Goal: Information Seeking & Learning: Learn about a topic

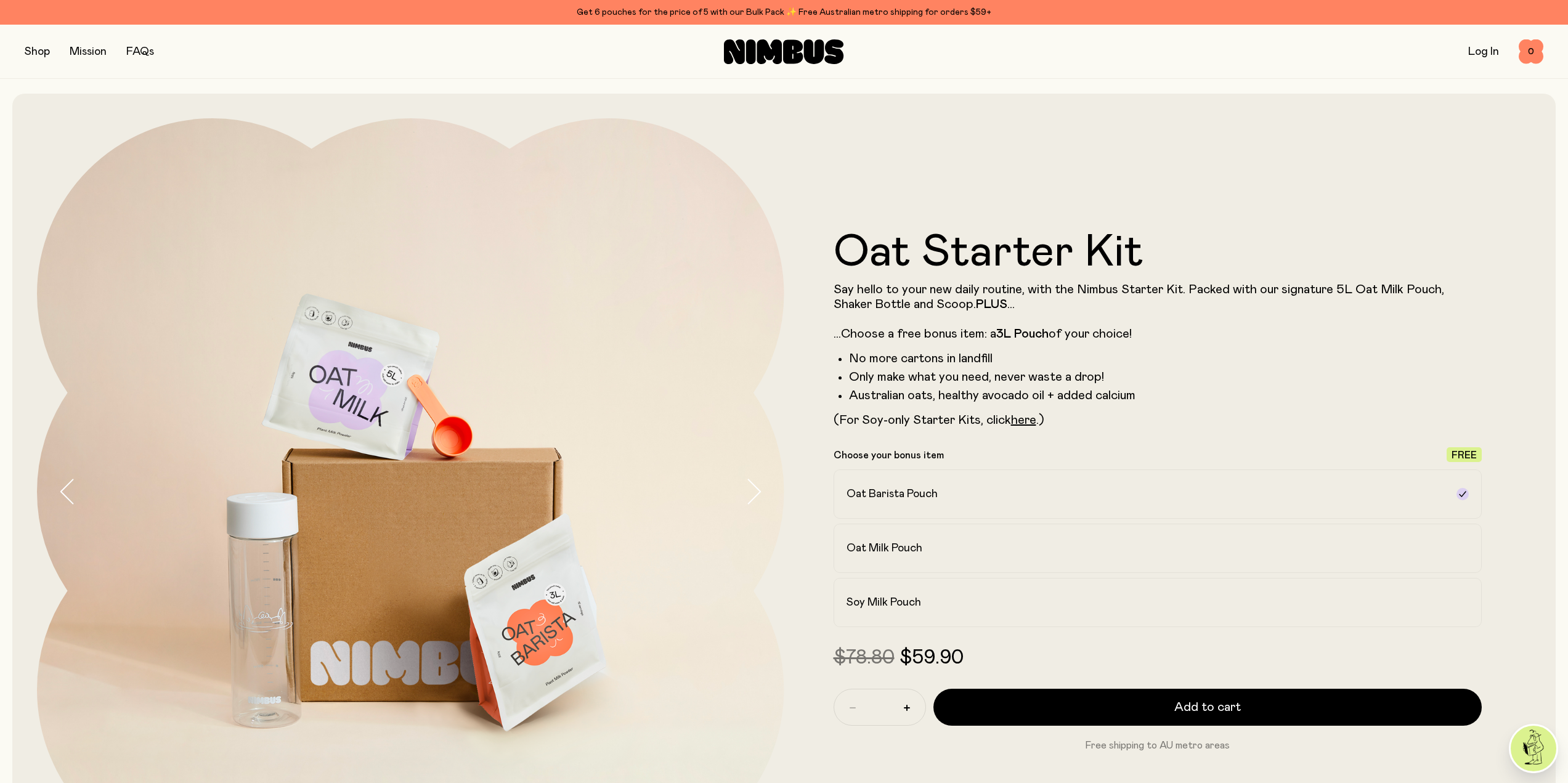
click at [144, 49] on link "FAQs" at bounding box center [141, 52] width 28 height 11
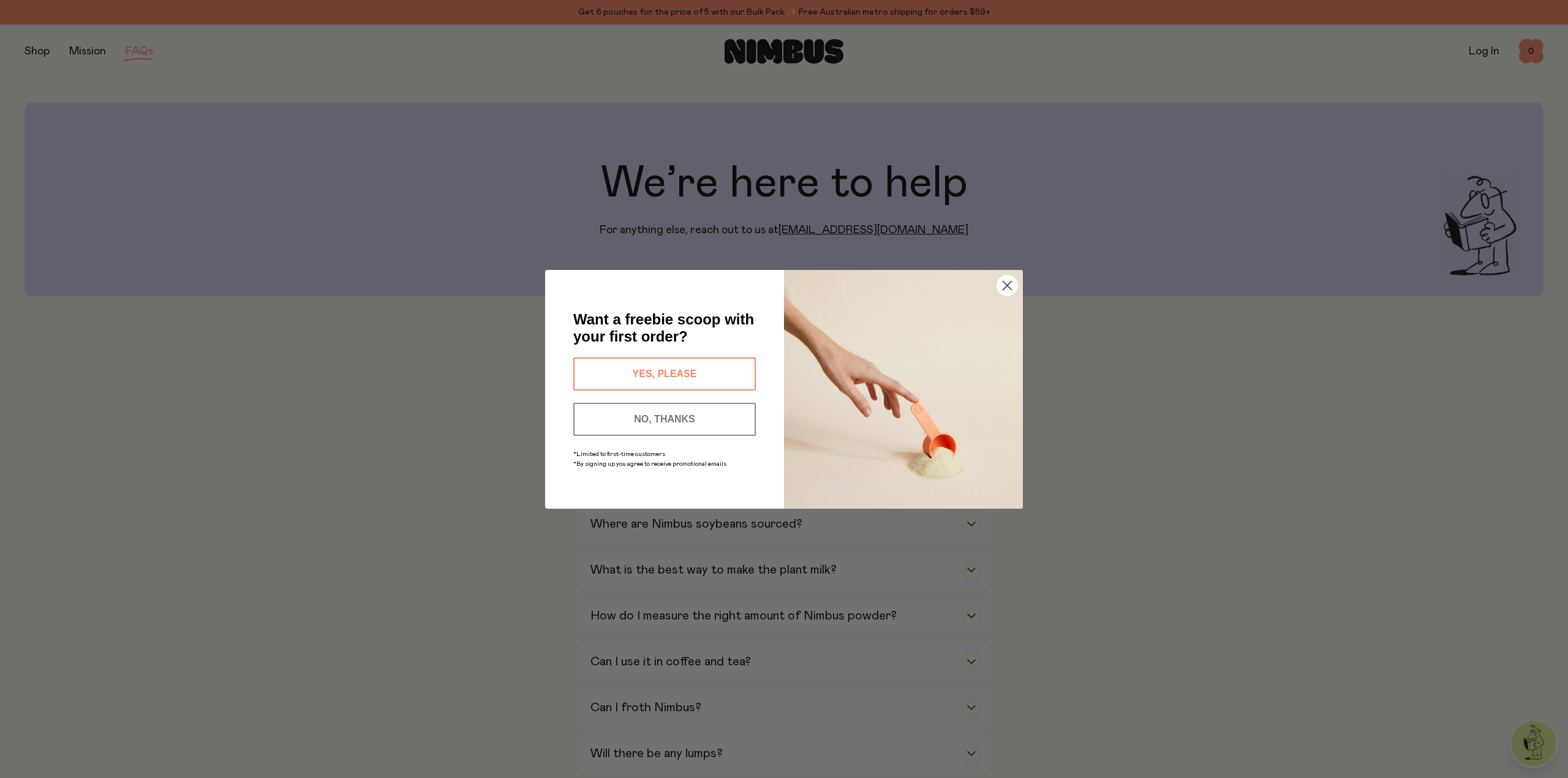
click at [1013, 279] on circle "Close dialog" at bounding box center [1007, 285] width 20 height 20
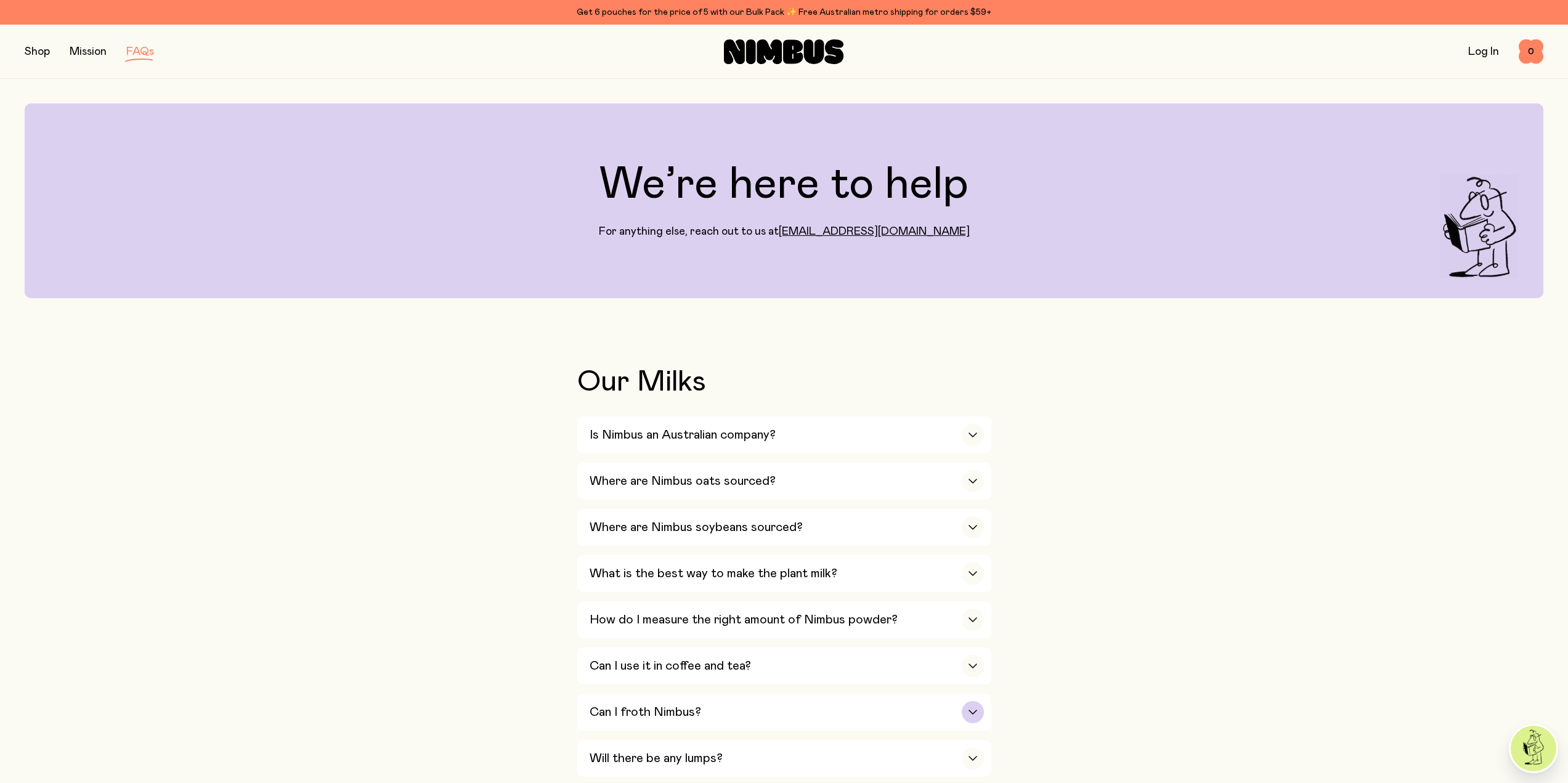
click at [742, 702] on div "Can I froth Nimbus?" at bounding box center [786, 713] width 394 height 37
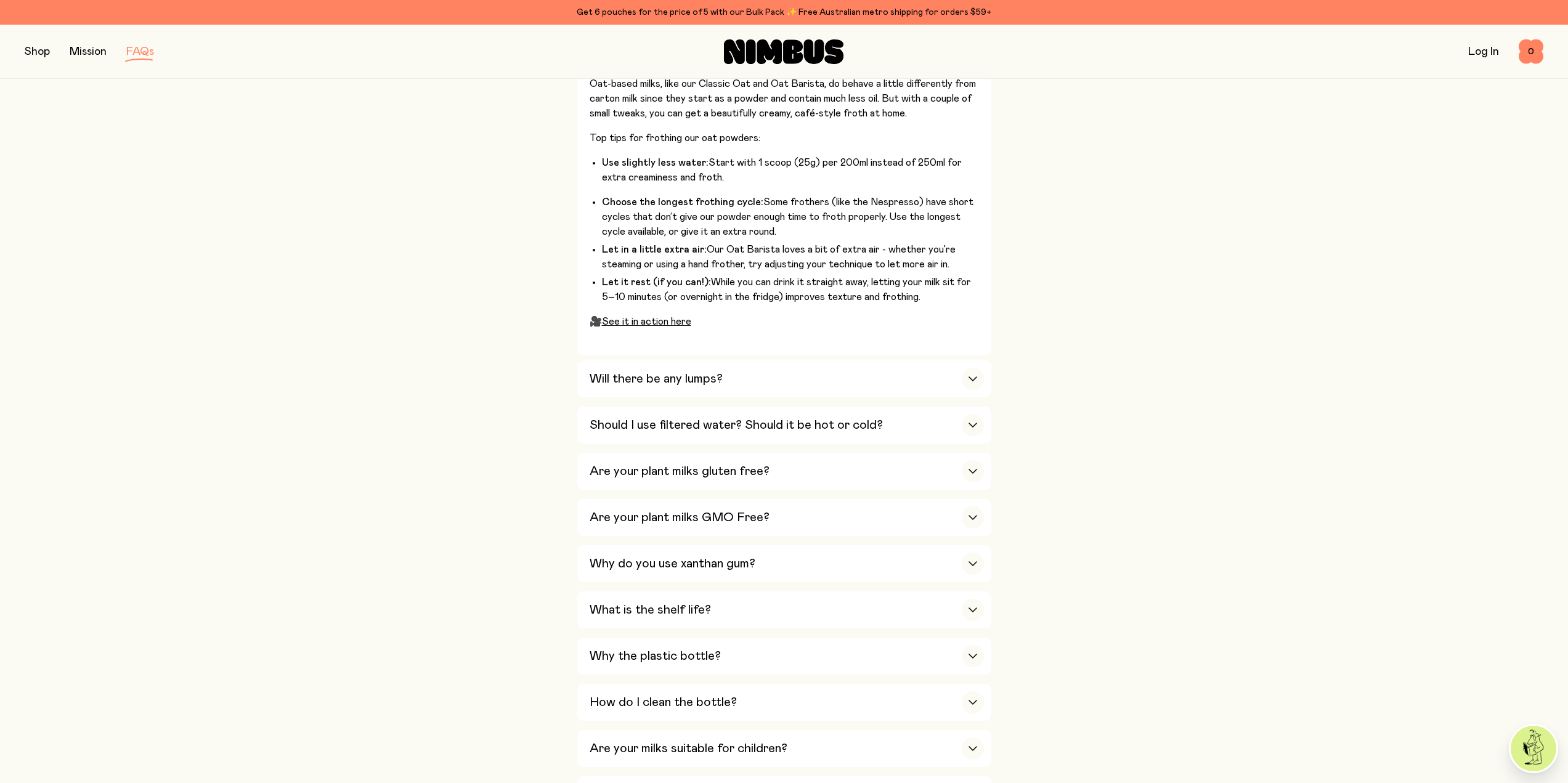
scroll to position [740, 0]
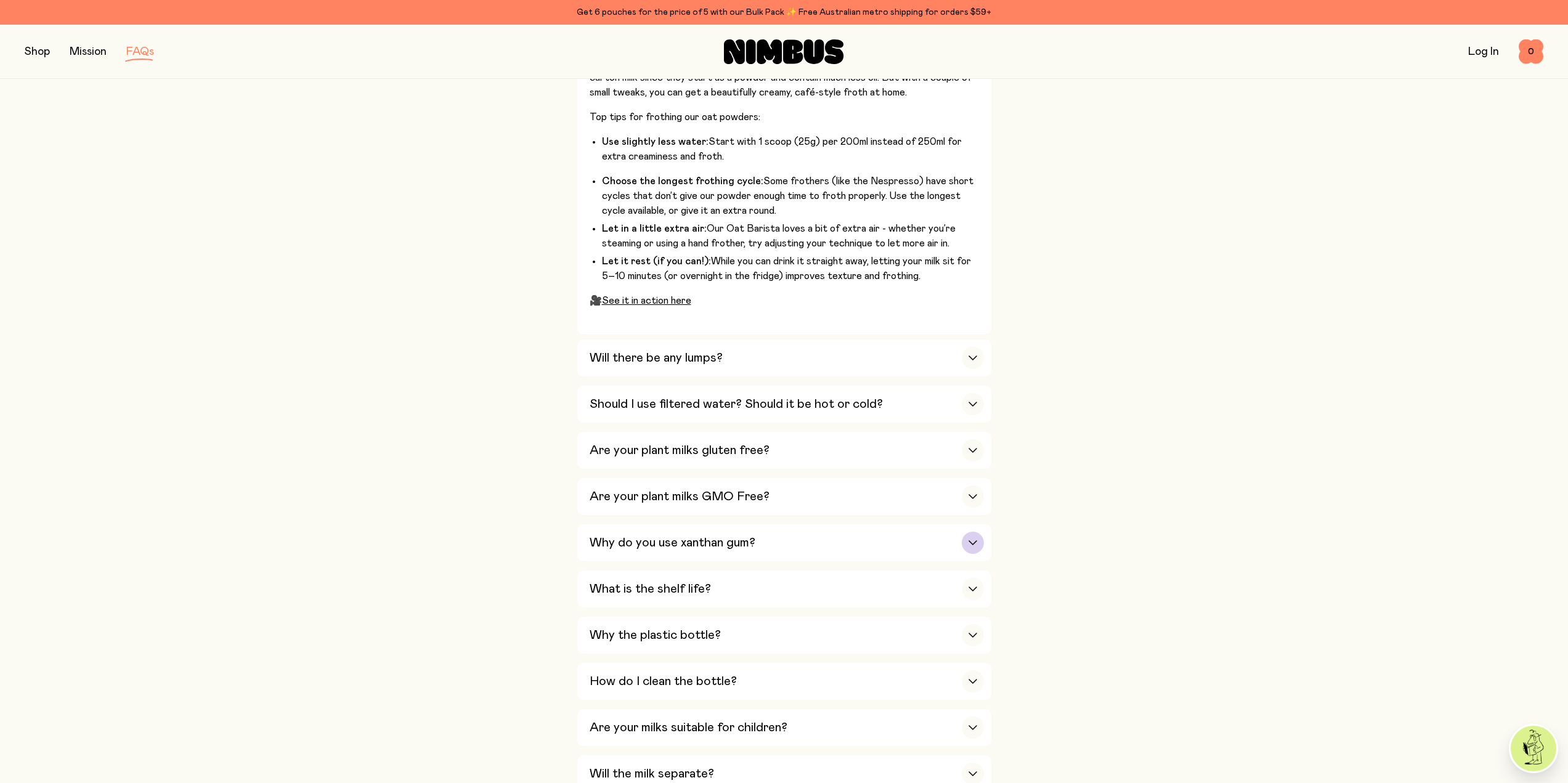
click at [773, 538] on div "Why do you use xanthan gum?" at bounding box center [786, 543] width 394 height 37
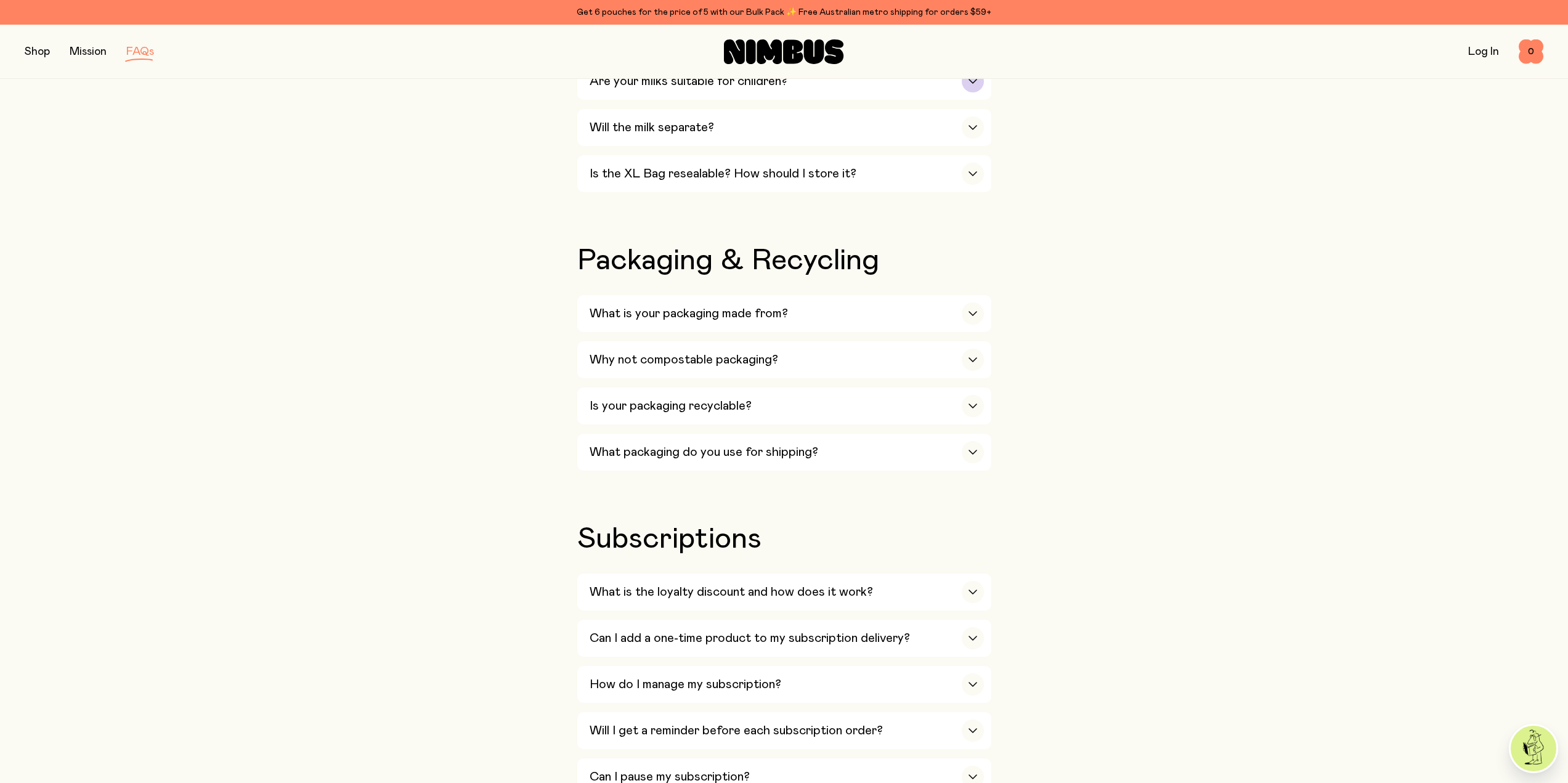
scroll to position [1171, 0]
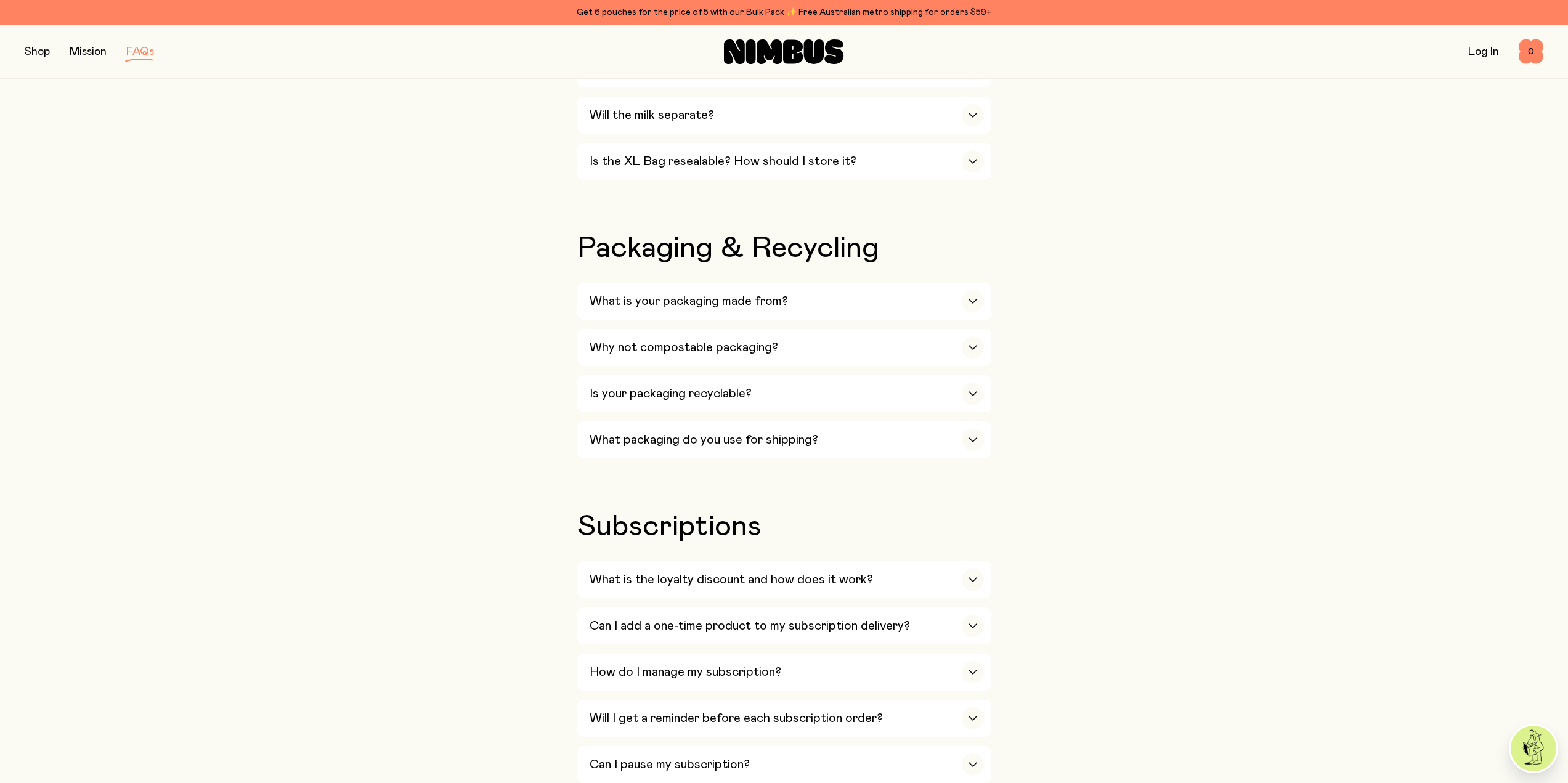
click at [19, 52] on div "Shop Mission FAQs Log In 0 0" at bounding box center [784, 52] width 1568 height 55
click at [35, 51] on button "button" at bounding box center [37, 52] width 25 height 18
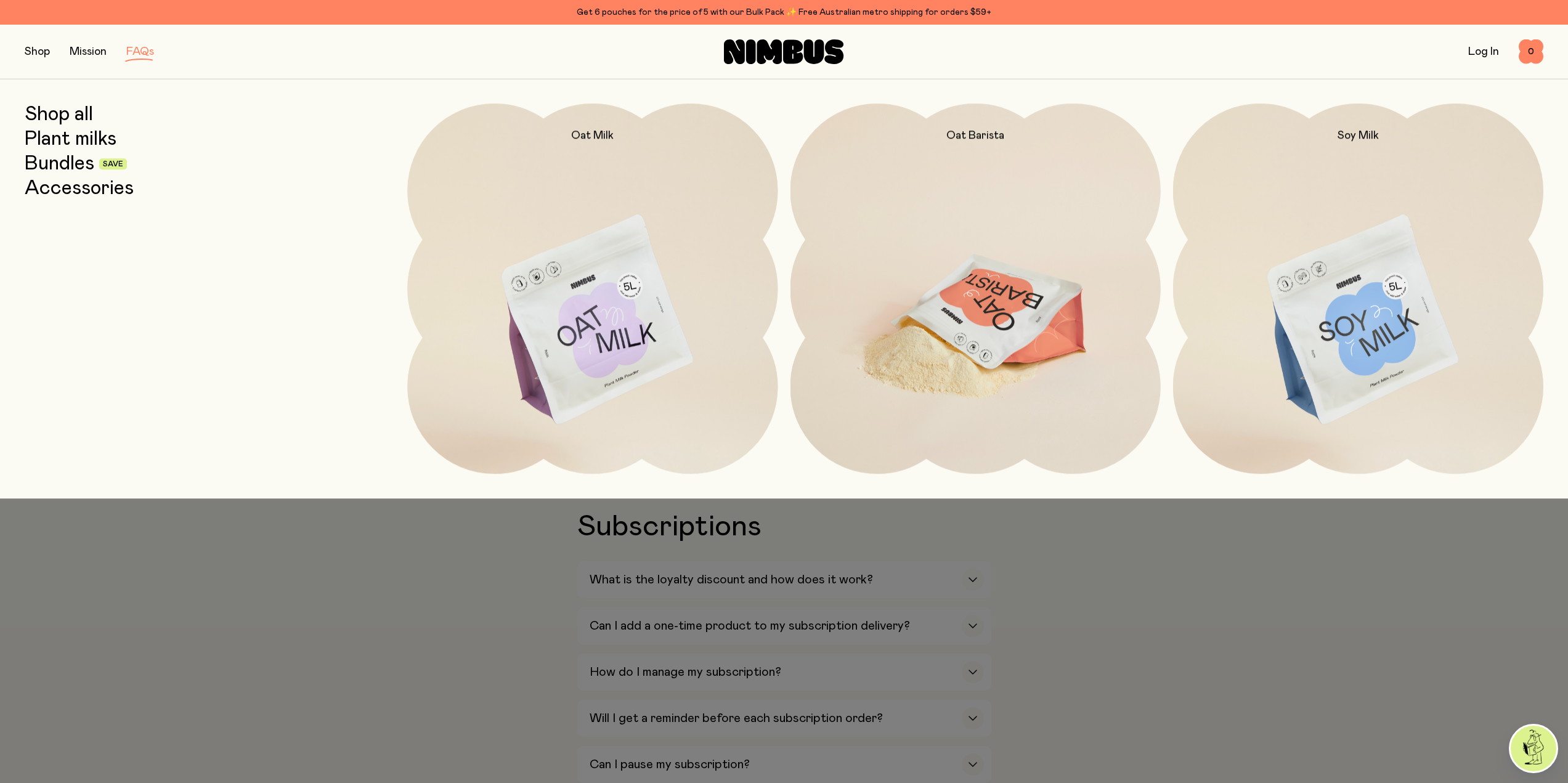
click at [949, 309] on img at bounding box center [975, 321] width 370 height 435
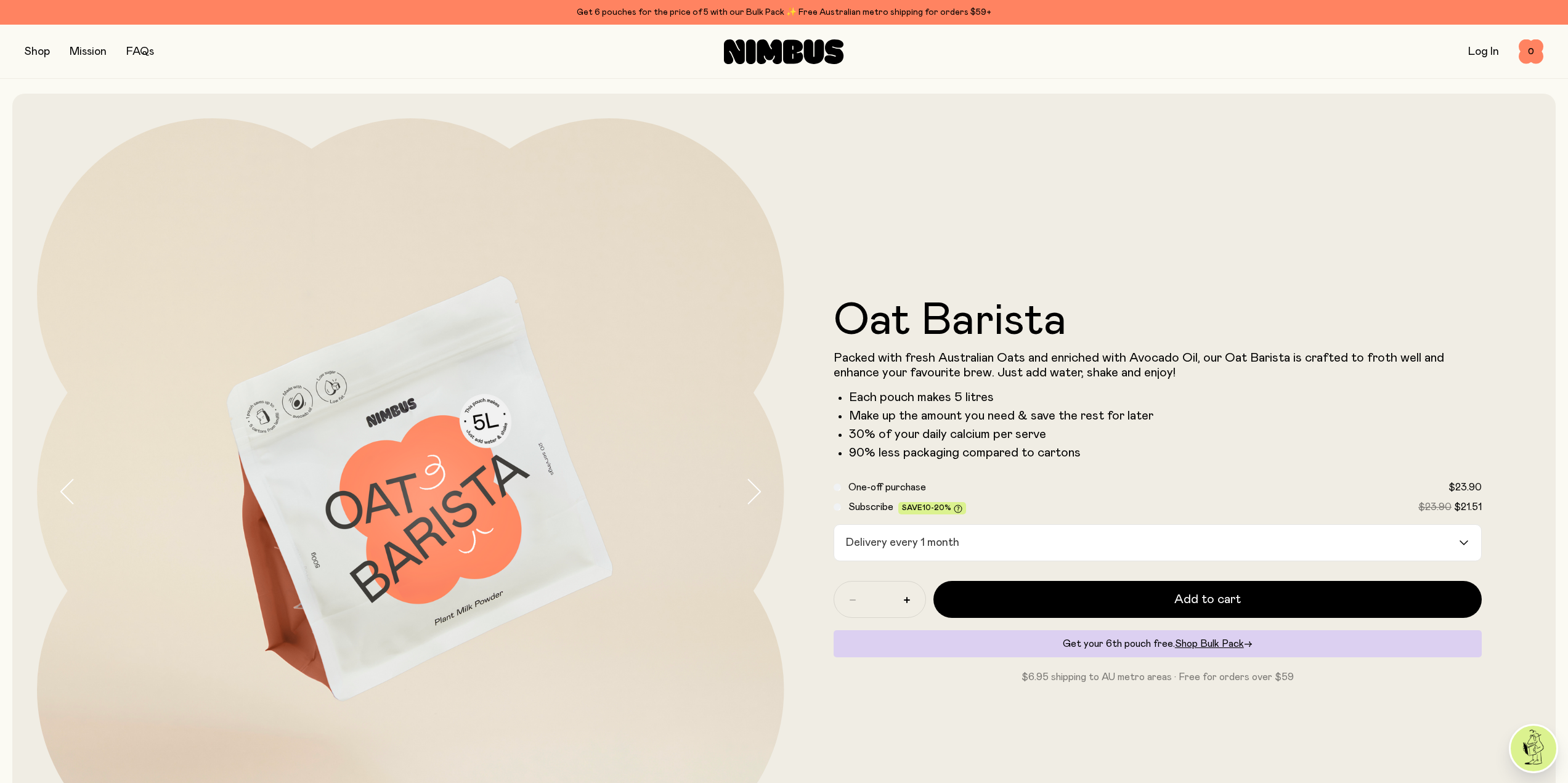
click at [885, 528] on div "Delivery every 1 month" at bounding box center [1147, 542] width 625 height 36
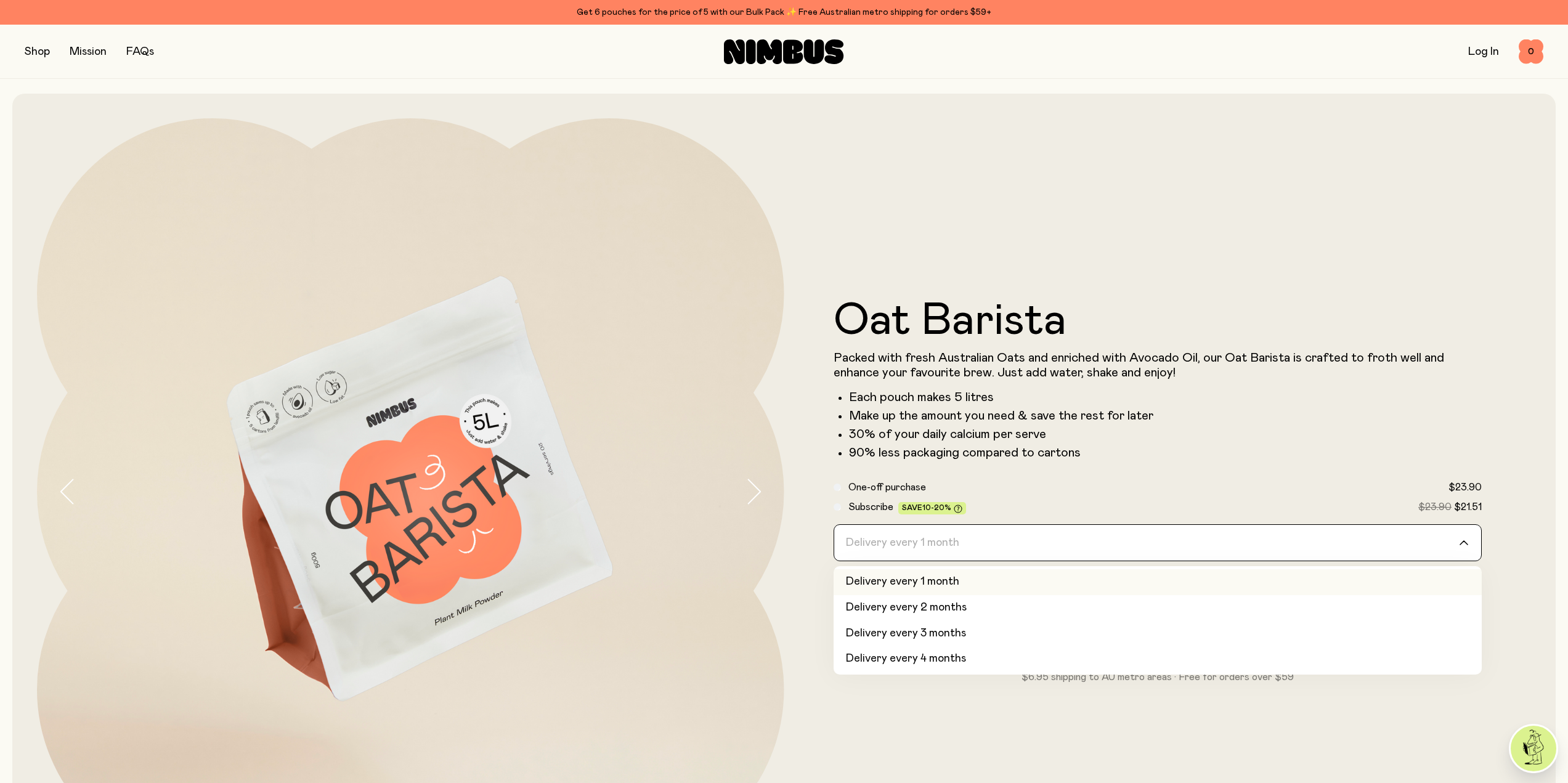
click at [916, 578] on li "Delivery every 1 month" at bounding box center [1157, 582] width 648 height 26
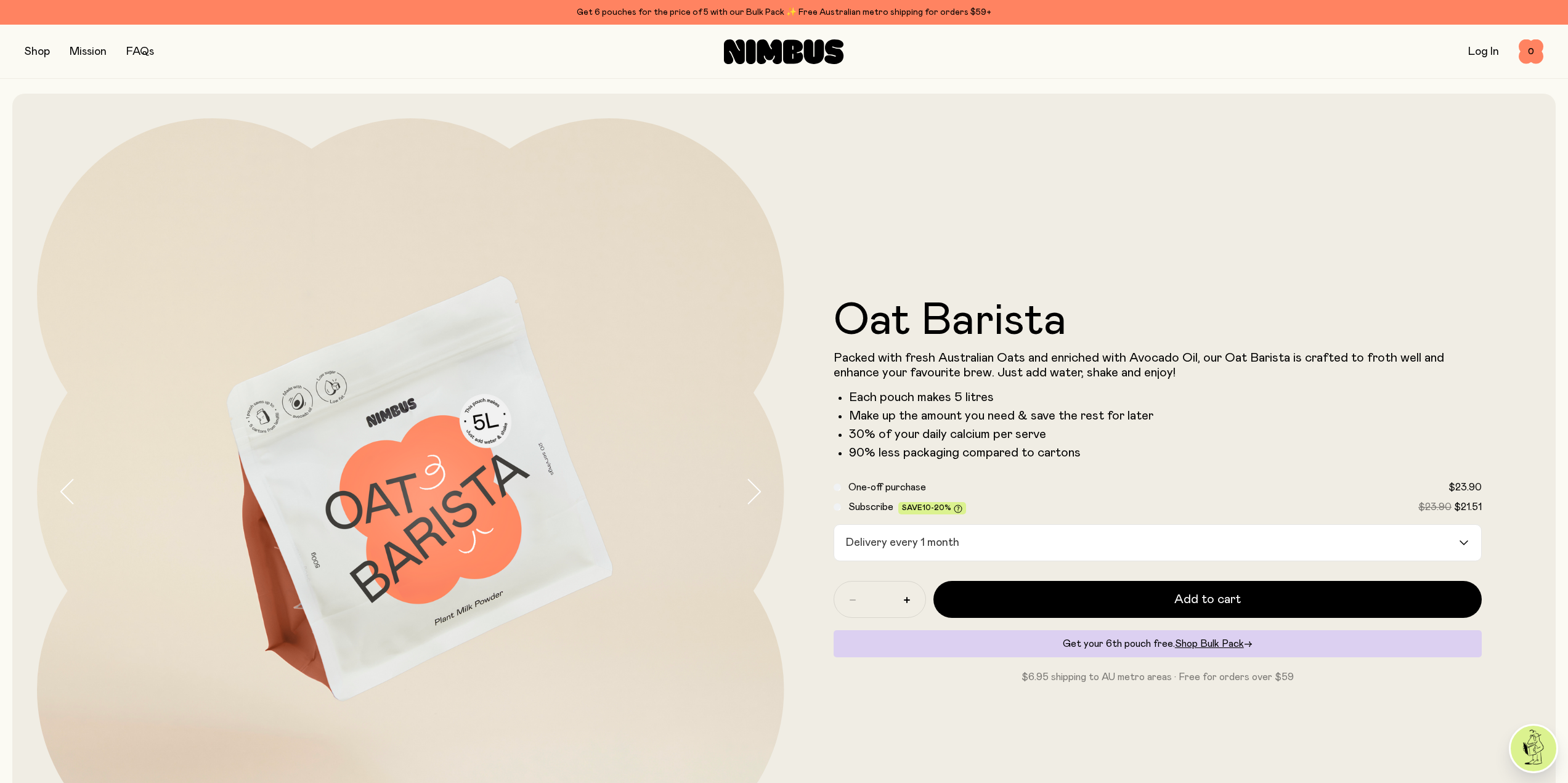
click at [43, 51] on button "button" at bounding box center [37, 52] width 25 height 18
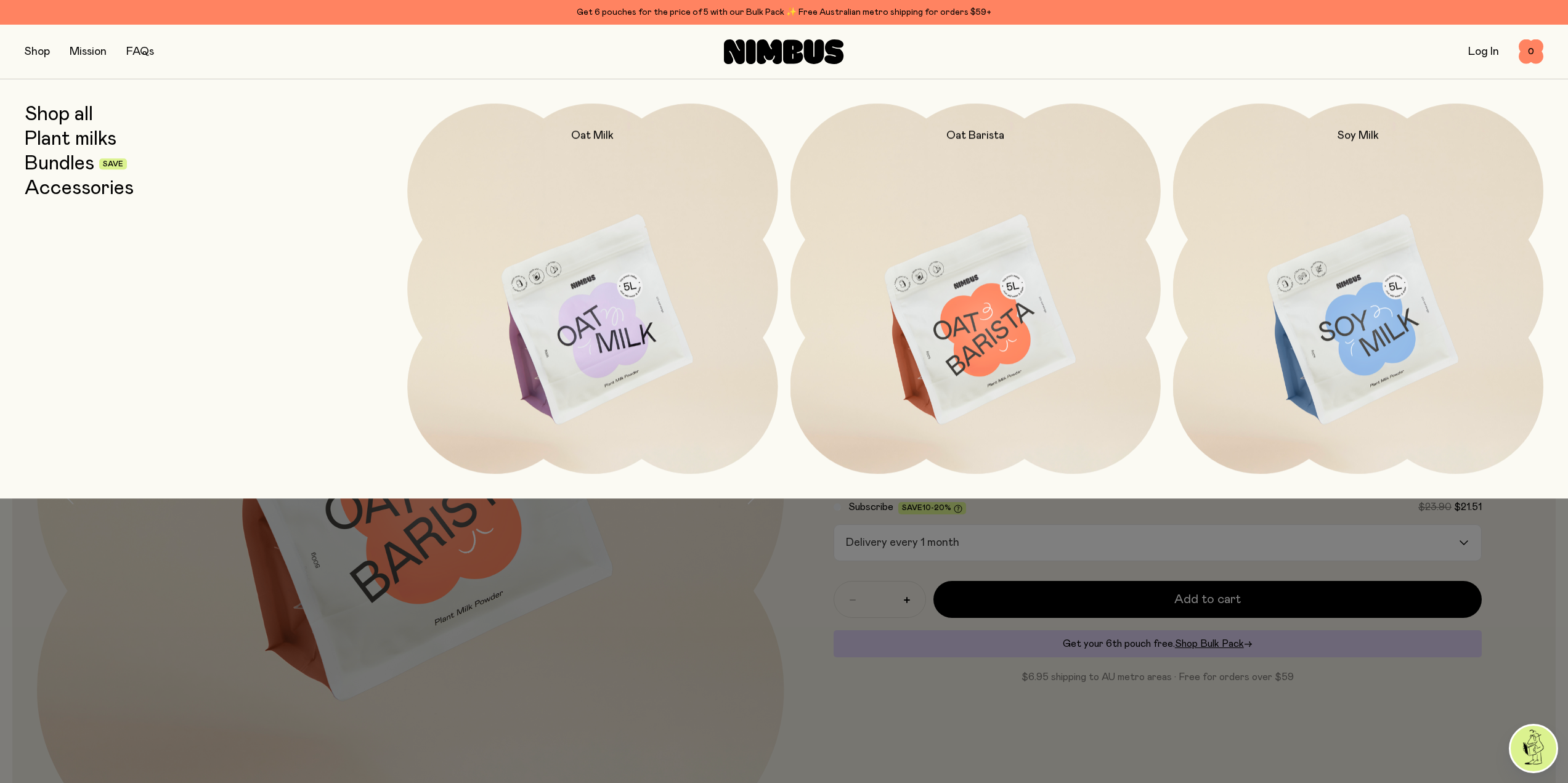
click at [68, 162] on link "Bundles" at bounding box center [59, 164] width 69 height 22
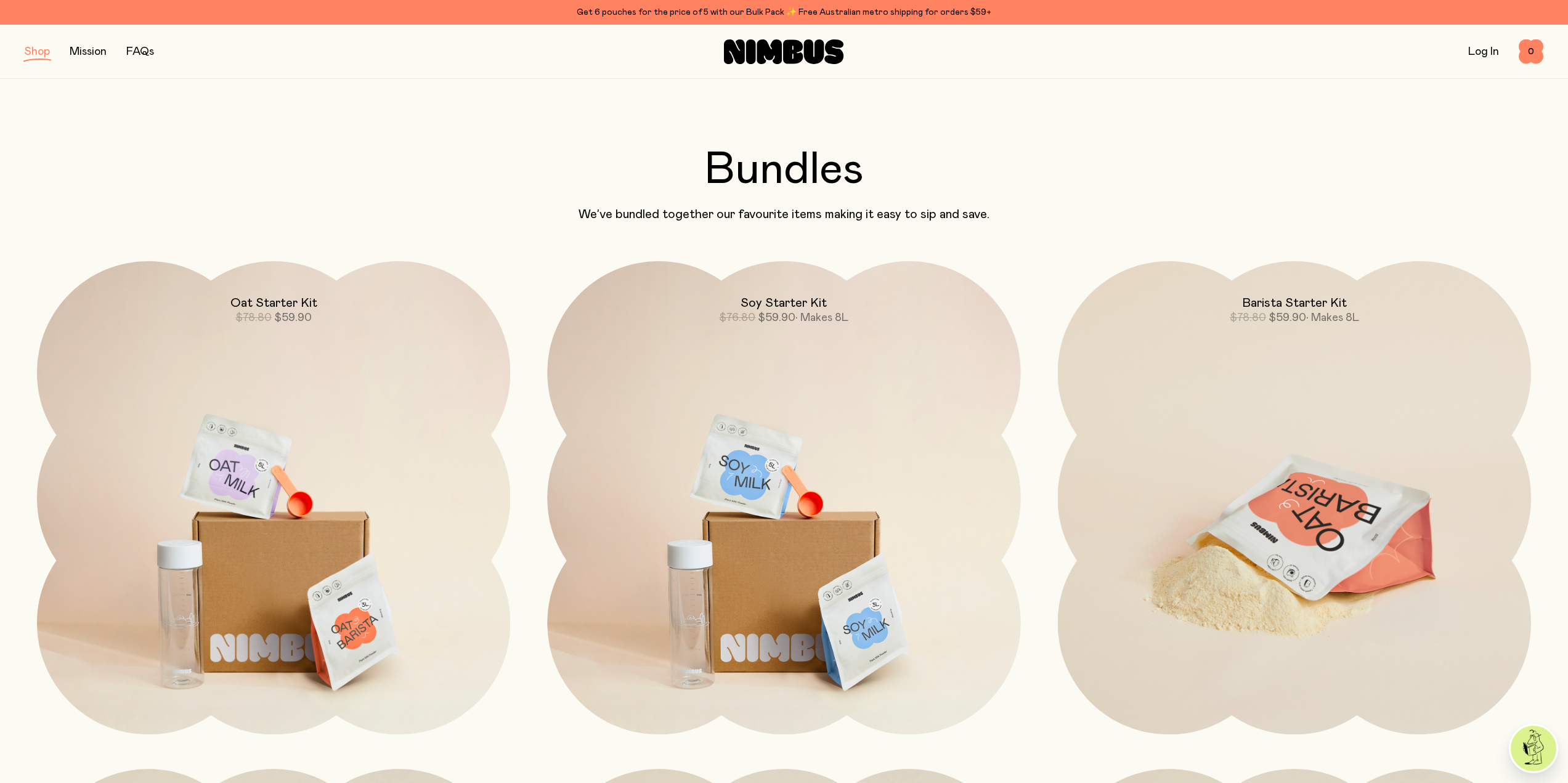
click at [1255, 457] on img at bounding box center [1293, 539] width 473 height 556
